Goal: Find specific page/section: Find specific page/section

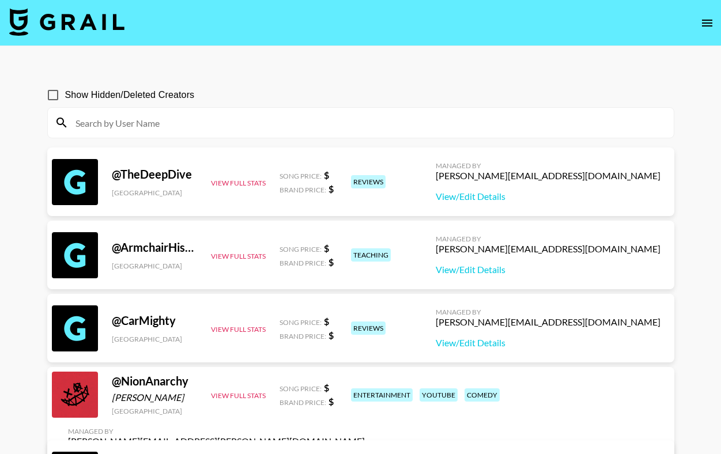
click at [414, 123] on input at bounding box center [368, 123] width 598 height 18
click at [708, 20] on icon "open drawer" at bounding box center [707, 23] width 10 height 7
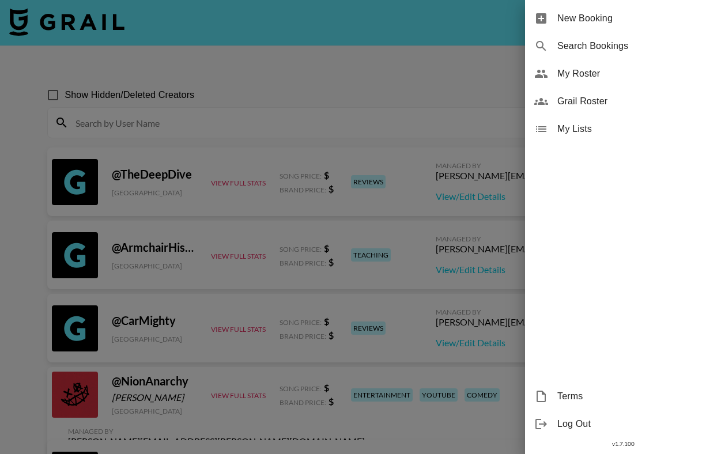
click at [603, 76] on span "My Roster" at bounding box center [634, 74] width 154 height 14
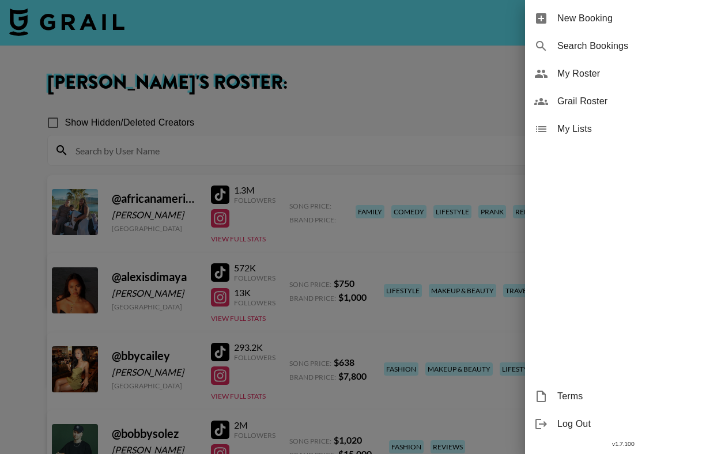
click at [458, 98] on div at bounding box center [360, 227] width 721 height 454
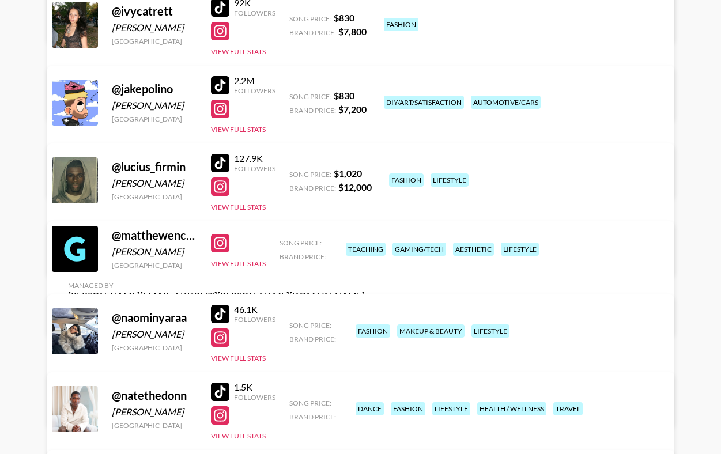
scroll to position [1458, 0]
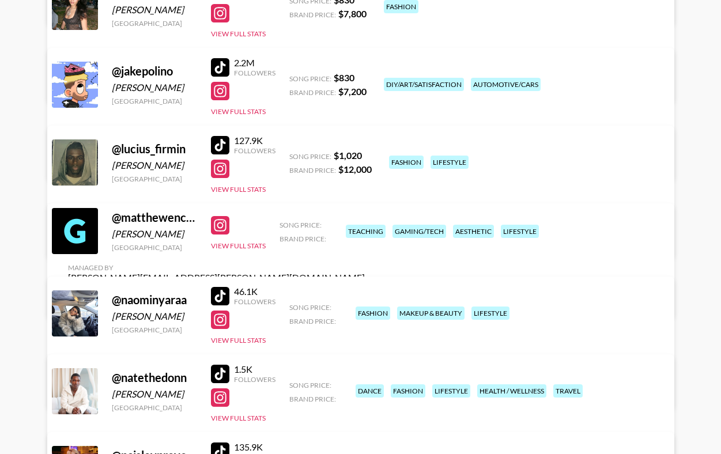
click at [222, 145] on div at bounding box center [220, 145] width 18 height 18
click at [220, 171] on div at bounding box center [220, 169] width 18 height 18
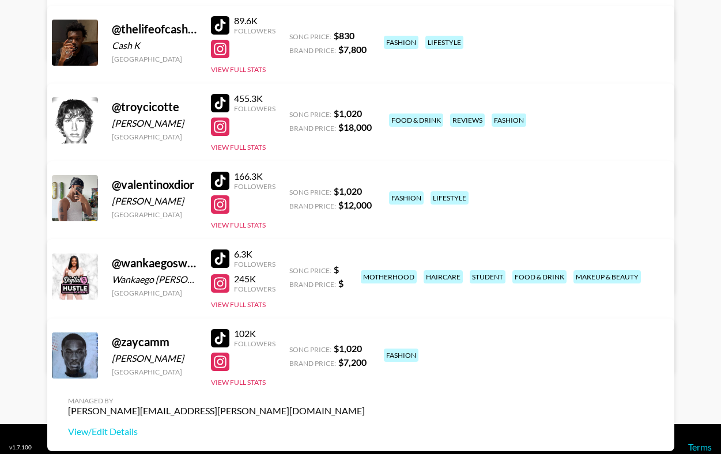
scroll to position [2293, 0]
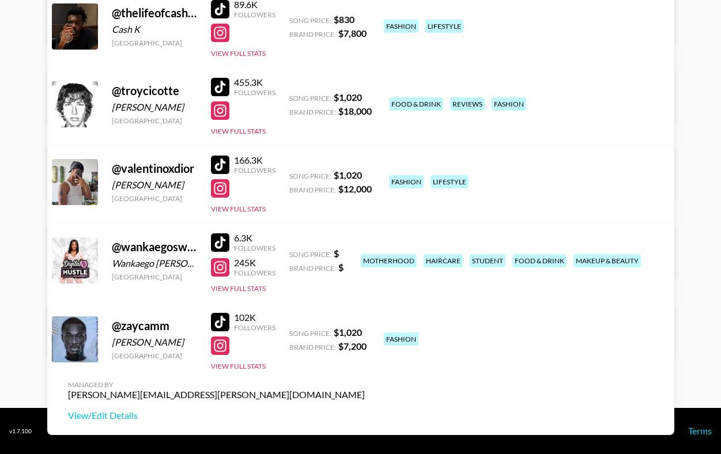
click at [219, 36] on div at bounding box center [220, 33] width 18 height 18
click at [220, 14] on div at bounding box center [220, 9] width 18 height 18
